Goal: Task Accomplishment & Management: Use online tool/utility

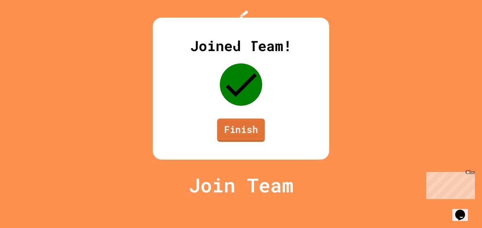
click at [248, 142] on link "Finish" at bounding box center [241, 129] width 48 height 23
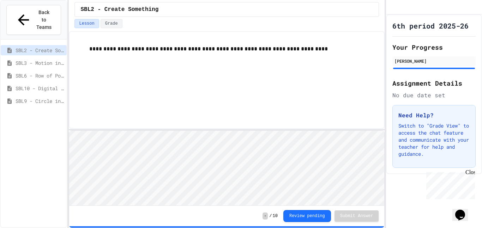
scroll to position [1, 0]
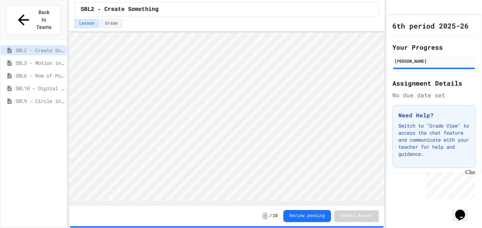
click at [182, 29] on div "**********" at bounding box center [227, 114] width 316 height 228
click at [39, 85] on span "SBL10 - Digital Story" at bounding box center [40, 88] width 48 height 7
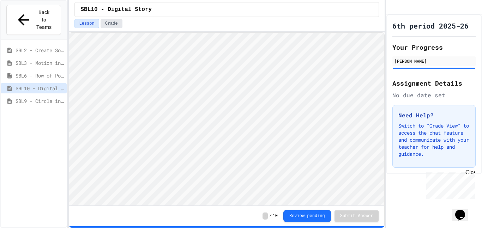
click at [103, 24] on button "Grade" at bounding box center [112, 23] width 22 height 9
click at [50, 47] on span "SBL2 - Create Something" at bounding box center [40, 50] width 48 height 7
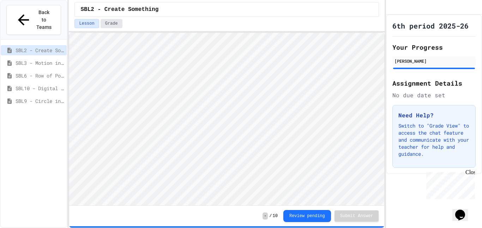
click at [111, 25] on button "Grade" at bounding box center [112, 23] width 22 height 9
click at [320, 217] on button "Review pending" at bounding box center [307, 215] width 48 height 12
click at [292, 214] on button "Review pending" at bounding box center [307, 215] width 48 height 12
click at [315, 216] on button "Review pending" at bounding box center [307, 215] width 48 height 12
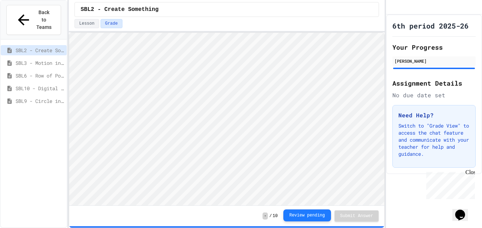
click at [320, 216] on button "Review pending" at bounding box center [307, 215] width 48 height 12
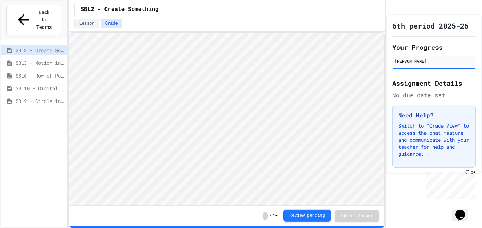
click at [297, 217] on button "Review pending" at bounding box center [307, 216] width 48 height 12
click at [297, 217] on button "Review pending" at bounding box center [307, 215] width 48 height 12
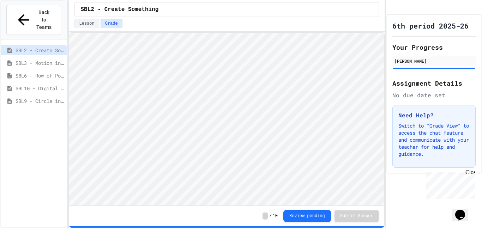
click at [265, 216] on span "-" at bounding box center [264, 216] width 5 height 7
click at [308, 222] on div "- / 10 Review pending Submit Answer" at bounding box center [226, 216] width 315 height 20
click at [308, 221] on div "Review pending" at bounding box center [307, 216] width 48 height 12
click at [308, 221] on button "Review pending" at bounding box center [307, 215] width 48 height 12
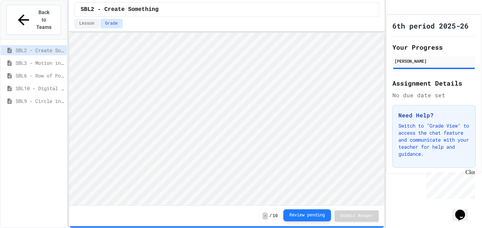
click at [308, 221] on button "Review pending" at bounding box center [307, 215] width 48 height 12
click at [81, 24] on button "Lesson" at bounding box center [86, 23] width 24 height 9
click at [105, 26] on button "Grade" at bounding box center [112, 23] width 22 height 9
click at [152, 11] on span "SBL2 - Create Something" at bounding box center [119, 9] width 78 height 8
click at [471, 173] on div "Close" at bounding box center [469, 173] width 9 height 9
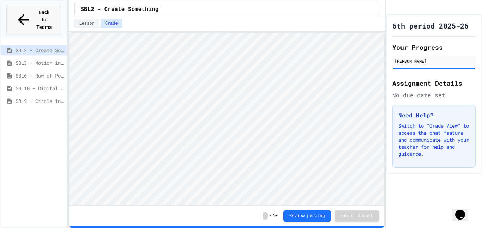
click at [17, 7] on button "Back to Teams" at bounding box center [33, 20] width 55 height 30
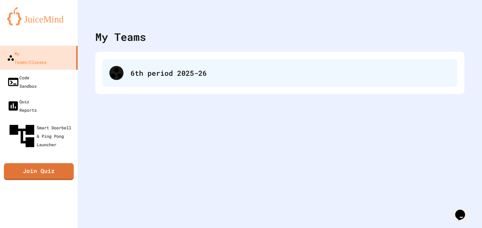
click at [291, 70] on div "6th period 2025-26" at bounding box center [290, 73] width 320 height 11
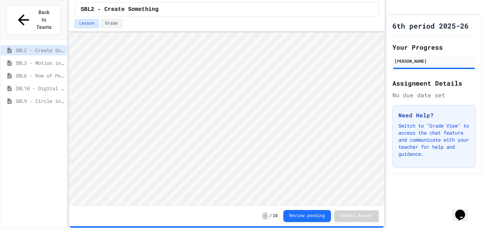
scroll to position [1, 0]
click at [45, 60] on div "SBL3 - Motion in Snap!" at bounding box center [34, 63] width 66 height 10
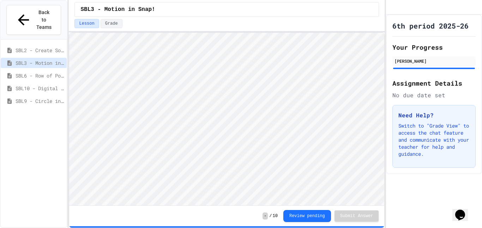
click at [43, 72] on div "SBL6 - Row of Polygons" at bounding box center [34, 76] width 66 height 10
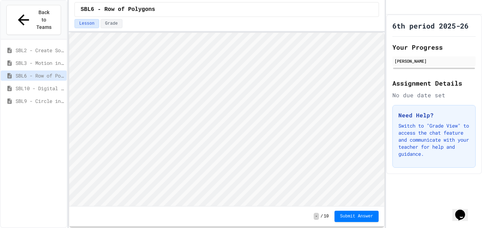
click at [34, 47] on span "SBL2 - Create Something" at bounding box center [40, 50] width 48 height 7
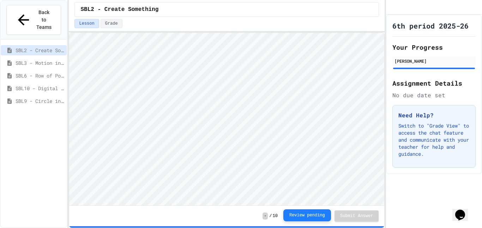
click at [318, 214] on button "Review pending" at bounding box center [307, 215] width 48 height 12
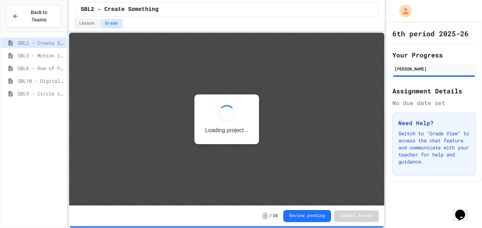
scroll to position [1, 0]
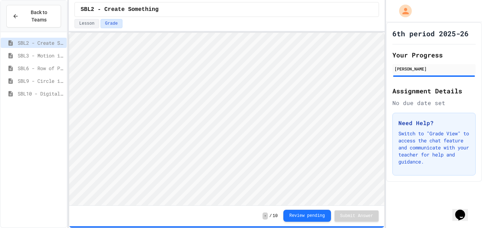
click at [319, 216] on button "Review pending" at bounding box center [307, 216] width 48 height 12
click at [319, 216] on button "Review pending" at bounding box center [307, 215] width 48 height 12
click at [109, 22] on button "Grade" at bounding box center [112, 23] width 22 height 9
click at [91, 24] on button "Lesson" at bounding box center [86, 23] width 24 height 9
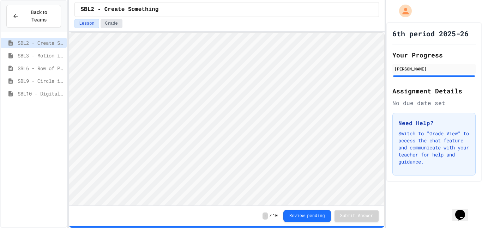
click at [117, 24] on button "Grade" at bounding box center [112, 23] width 22 height 9
click at [468, 219] on button "Opens Chat This icon Opens the chat window." at bounding box center [460, 215] width 16 height 12
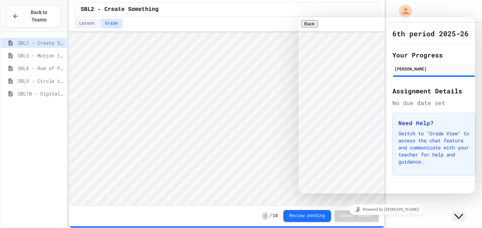
click at [298, 17] on textarea at bounding box center [298, 17] width 0 height 0
type textarea "**"
click at [306, 25] on button "Back" at bounding box center [309, 23] width 16 height 7
click at [462, 212] on icon "Close Chat This icon closes the chat window." at bounding box center [458, 216] width 8 height 8
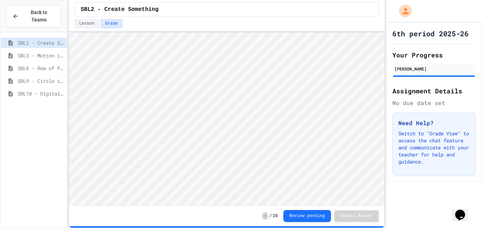
click at [442, 149] on p "Switch to "Grade View" to access the chat feature and communicate with your tea…" at bounding box center [433, 147] width 71 height 35
click at [17, 11] on div "Back to Teams" at bounding box center [33, 16] width 43 height 15
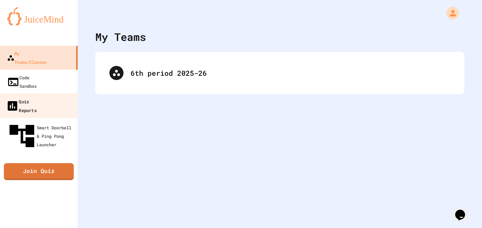
click at [49, 93] on link "Quiz Reports" at bounding box center [39, 105] width 80 height 25
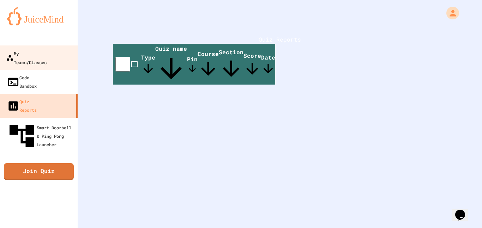
click at [44, 49] on div "My Teams/Classes" at bounding box center [26, 57] width 41 height 17
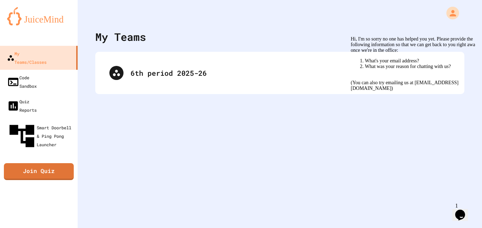
click at [465, 214] on icon "Chat widget" at bounding box center [460, 215] width 10 height 11
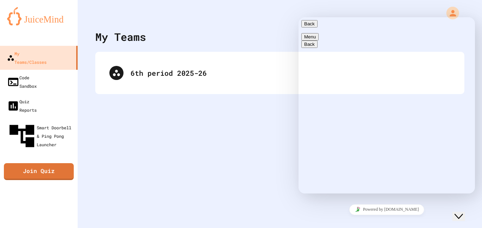
click at [298, 17] on div "Rate this chat Upload File Insert emoji" at bounding box center [298, 17] width 0 height 0
click at [312, 28] on button "Back" at bounding box center [309, 23] width 16 height 7
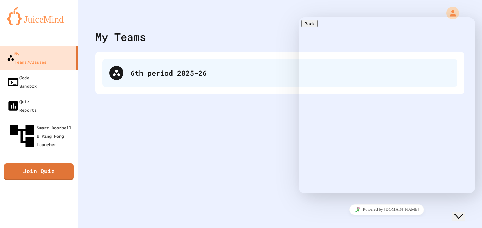
click at [197, 77] on div "6th period 2025-26" at bounding box center [290, 73] width 320 height 11
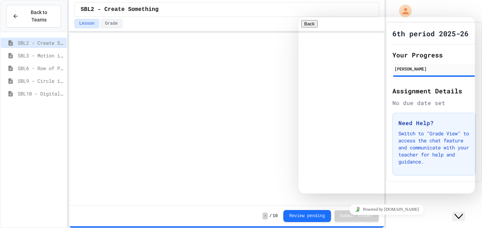
click at [463, 212] on icon "Close Chat This icon closes the chat window." at bounding box center [458, 216] width 8 height 8
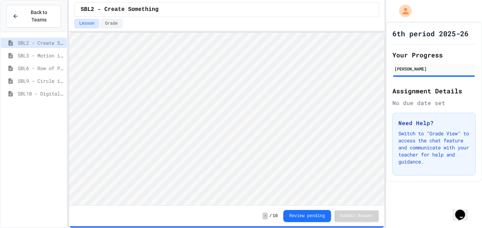
click at [268, 215] on span "-" at bounding box center [264, 216] width 5 height 7
click at [268, 216] on span "-" at bounding box center [264, 216] width 5 height 7
drag, startPoint x: 269, startPoint y: 216, endPoint x: 262, endPoint y: 215, distance: 6.7
click at [262, 215] on div "- / 10 Review pending Submit Answer" at bounding box center [226, 216] width 315 height 20
click at [111, 23] on button "Grade" at bounding box center [112, 23] width 22 height 9
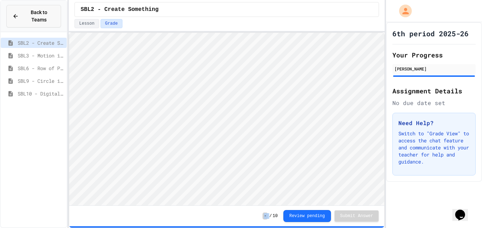
click at [50, 18] on span "Back to Teams" at bounding box center [39, 16] width 32 height 15
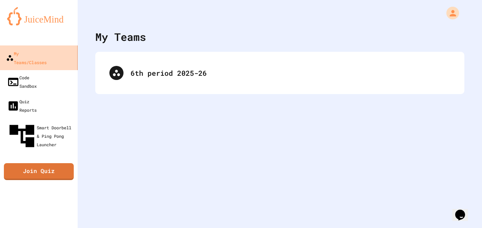
click at [172, 93] on div "6th period 2025-26" at bounding box center [279, 73] width 369 height 42
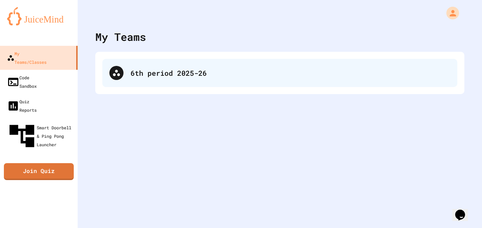
click at [190, 80] on div "6th period 2025-26" at bounding box center [279, 73] width 355 height 28
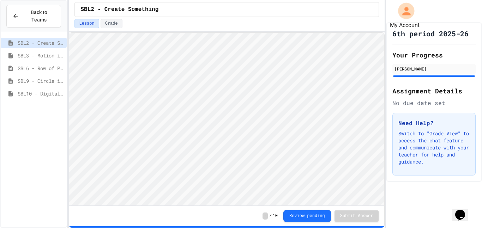
click at [405, 14] on icon "My Account" at bounding box center [406, 11] width 8 height 8
click at [433, 228] on div at bounding box center [241, 228] width 482 height 0
click at [48, 48] on div "SBL2 - Create Something" at bounding box center [34, 44] width 66 height 13
click at [54, 57] on span "SBL3 - Motion in Snap!" at bounding box center [41, 55] width 46 height 7
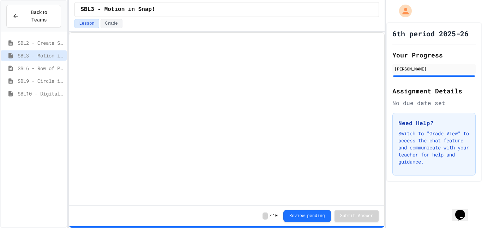
click at [54, 66] on span "SBL6 - Row of Polygons" at bounding box center [41, 68] width 46 height 7
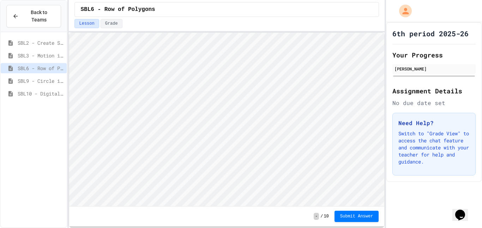
click at [30, 83] on span "SBL9 - Circle in Square Code" at bounding box center [41, 80] width 46 height 7
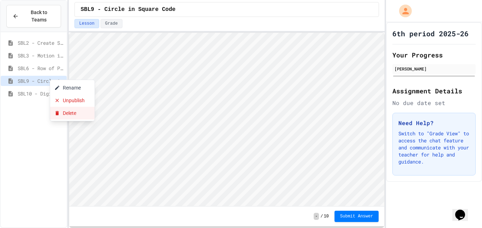
click at [59, 112] on icon at bounding box center [57, 113] width 6 height 6
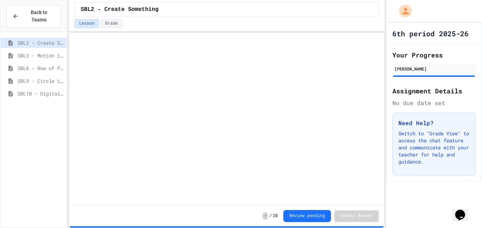
click at [47, 76] on div "SBL9 - Circle in Square Code" at bounding box center [34, 81] width 66 height 10
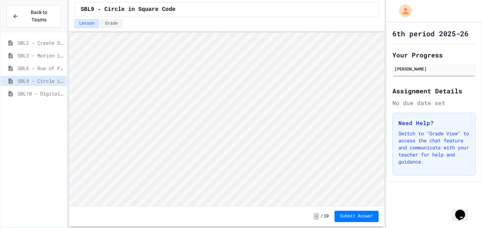
click at [38, 45] on span "SBL2 - Create Something" at bounding box center [41, 42] width 46 height 7
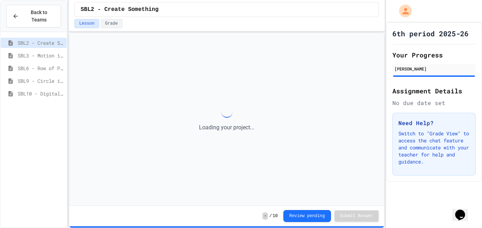
click at [61, 44] on span "SBL2 - Create Something" at bounding box center [41, 42] width 46 height 7
click at [59, 45] on span "SBL2 - Create Something" at bounding box center [41, 42] width 46 height 7
click at [61, 42] on span "SBL2 - Create Something" at bounding box center [41, 42] width 46 height 7
click at [61, 43] on span "SBL2 - Create Something" at bounding box center [41, 42] width 46 height 7
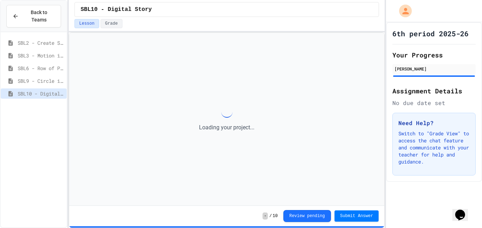
click at [60, 95] on span "SBL10 - Digital Story" at bounding box center [41, 93] width 46 height 7
click at [61, 95] on span "SBL10 - Digital Story" at bounding box center [41, 93] width 46 height 7
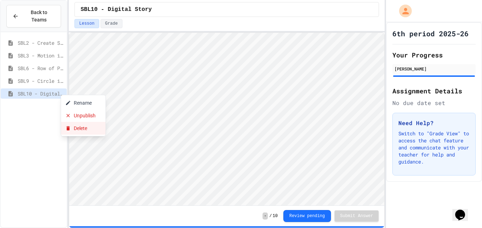
click at [74, 125] on button "Delete" at bounding box center [83, 128] width 44 height 13
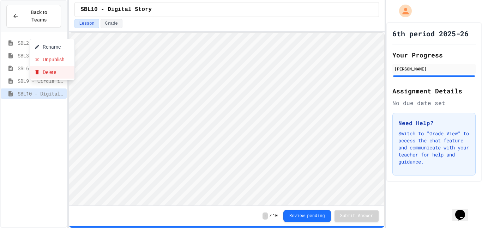
click at [54, 69] on button "Delete" at bounding box center [52, 72] width 44 height 13
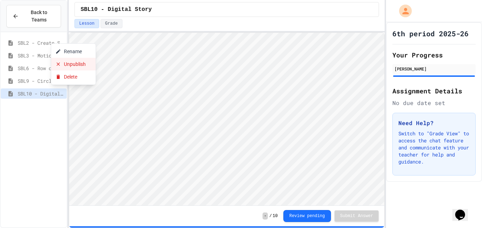
click at [64, 60] on button "Unpublish" at bounding box center [73, 64] width 44 height 13
click at [54, 40] on span "SBL2 - Create Something" at bounding box center [41, 42] width 46 height 7
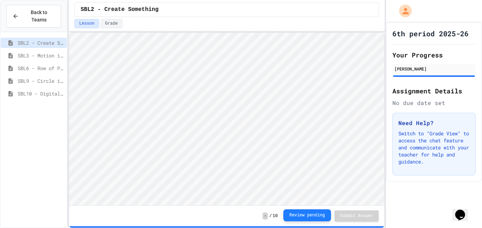
click at [327, 216] on button "Review pending" at bounding box center [307, 215] width 48 height 12
click at [409, 11] on icon "My Account" at bounding box center [406, 11] width 10 height 10
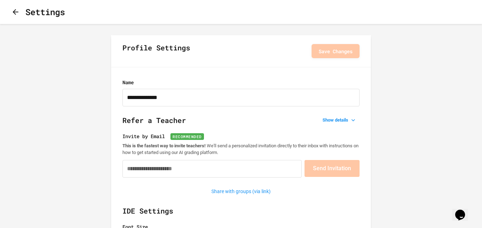
type input "**********"
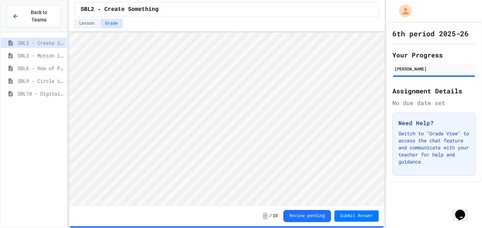
scroll to position [1, 0]
type textarea "**"
click at [351, 219] on button "Submit Answer" at bounding box center [356, 215] width 44 height 11
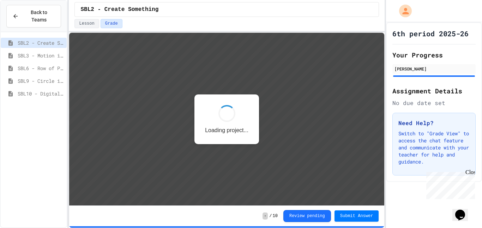
scroll to position [1, 0]
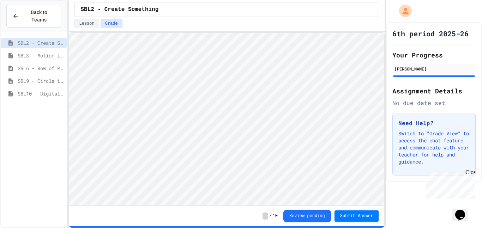
click at [25, 56] on span "SBL3 - Motion in Snap!" at bounding box center [41, 55] width 46 height 7
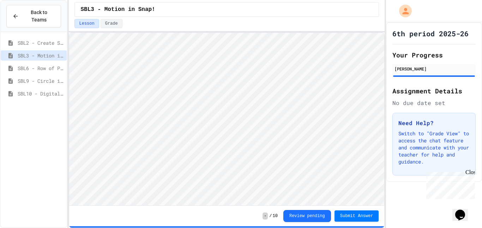
scroll to position [1, 0]
click at [350, 212] on button "Submit Answer" at bounding box center [356, 215] width 44 height 11
click at [47, 90] on span "SBL10 - Digital Story" at bounding box center [41, 93] width 46 height 7
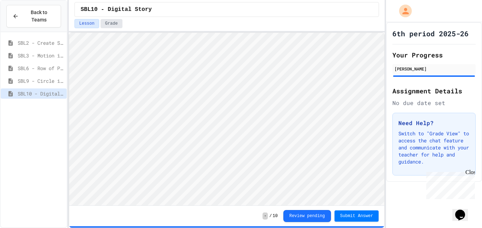
scroll to position [1, 0]
click at [368, 218] on span "Submit Answer" at bounding box center [356, 216] width 33 height 6
click at [32, 59] on span "SBL3 - Motion in Snap!" at bounding box center [41, 55] width 46 height 7
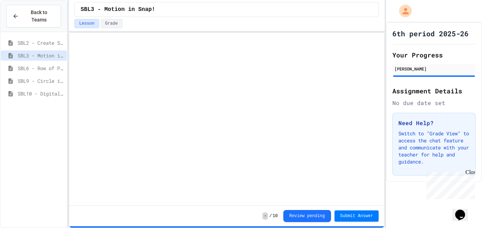
click at [53, 93] on span "SBL10 - Digital Story" at bounding box center [41, 93] width 46 height 7
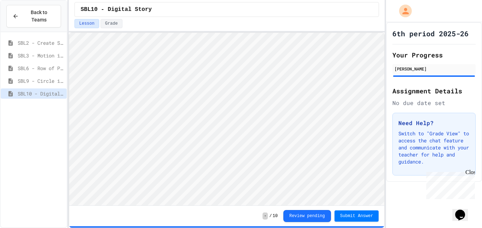
scroll to position [1, 0]
click at [348, 213] on span "Submit Answer" at bounding box center [356, 216] width 33 height 6
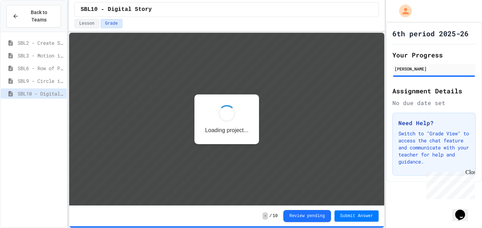
scroll to position [1, 0]
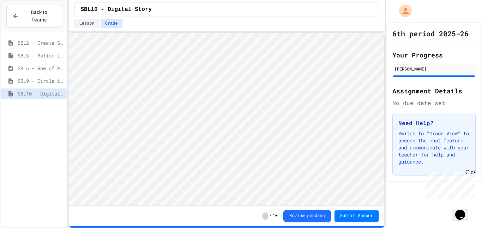
click at [54, 57] on span "SBL3 - Motion in Snap!" at bounding box center [41, 55] width 46 height 7
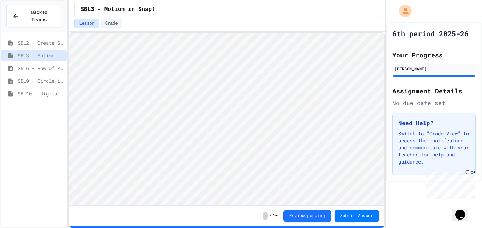
click at [56, 39] on span "SBL2 - Create Something" at bounding box center [41, 42] width 46 height 7
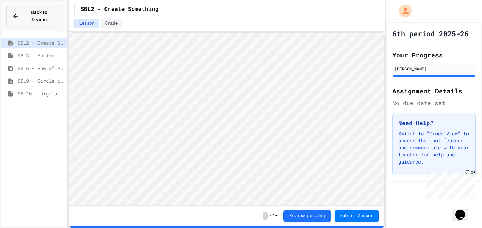
click at [51, 16] on span "Back to Teams" at bounding box center [39, 16] width 32 height 15
